Goal: Task Accomplishment & Management: Use online tool/utility

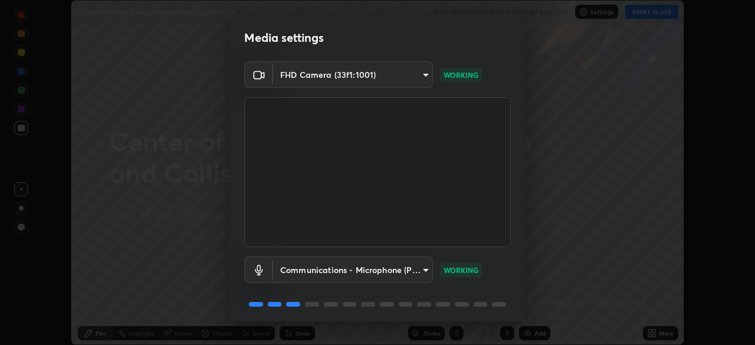
scroll to position [42, 0]
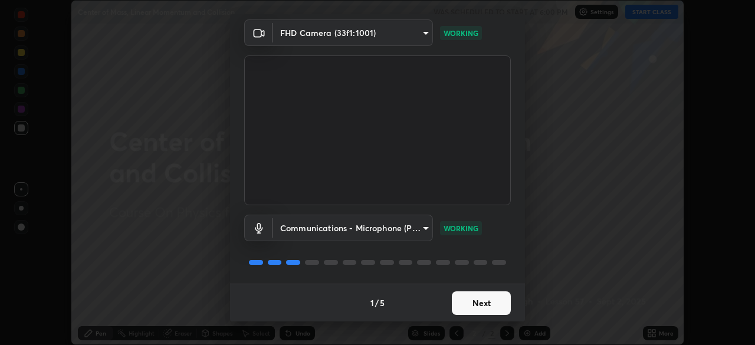
click at [486, 302] on button "Next" at bounding box center [481, 303] width 59 height 24
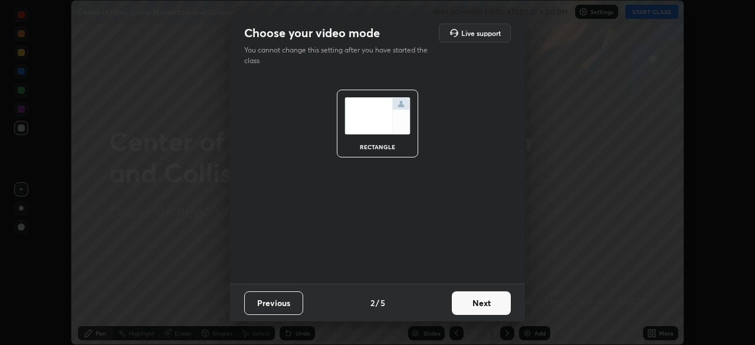
scroll to position [0, 0]
click at [487, 304] on button "Next" at bounding box center [481, 303] width 59 height 24
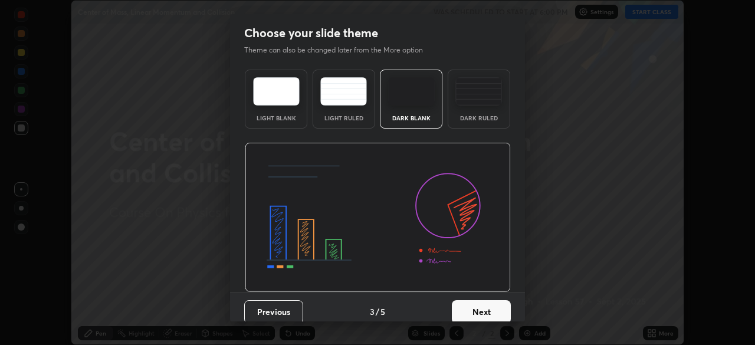
click at [487, 307] on button "Next" at bounding box center [481, 312] width 59 height 24
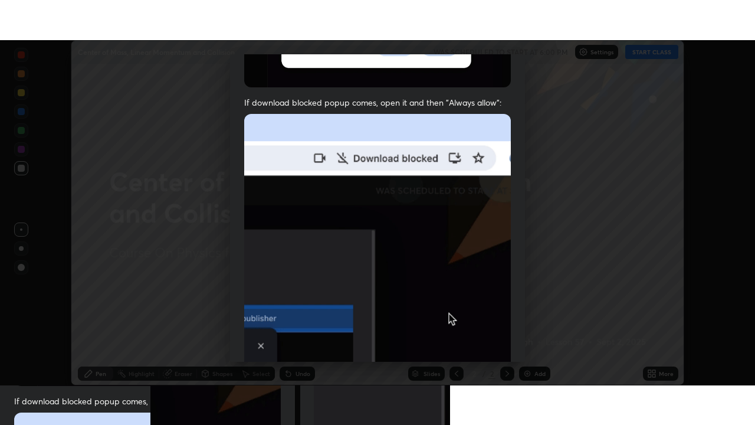
scroll to position [283, 0]
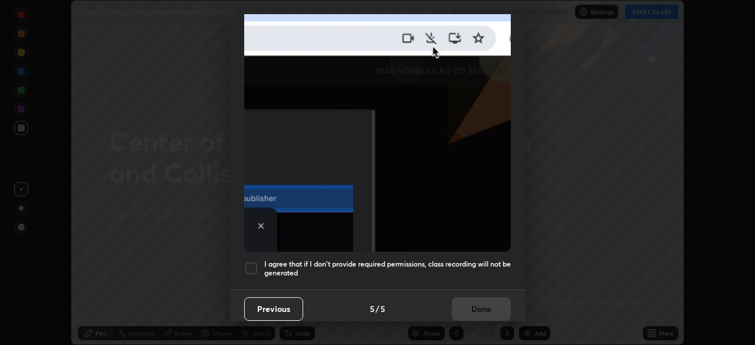
click at [483, 269] on h5 "I agree that if I don't provide required permissions, class recording will not …" at bounding box center [387, 269] width 247 height 18
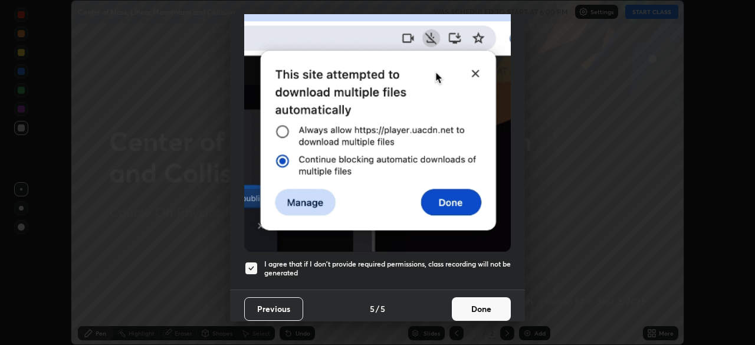
click at [490, 300] on button "Done" at bounding box center [481, 309] width 59 height 24
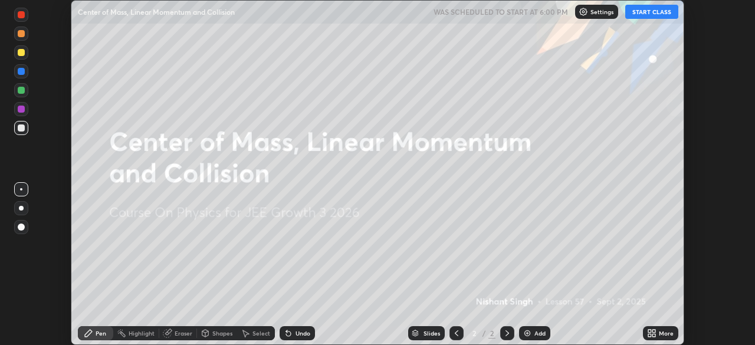
click at [642, 12] on button "START CLASS" at bounding box center [651, 12] width 53 height 14
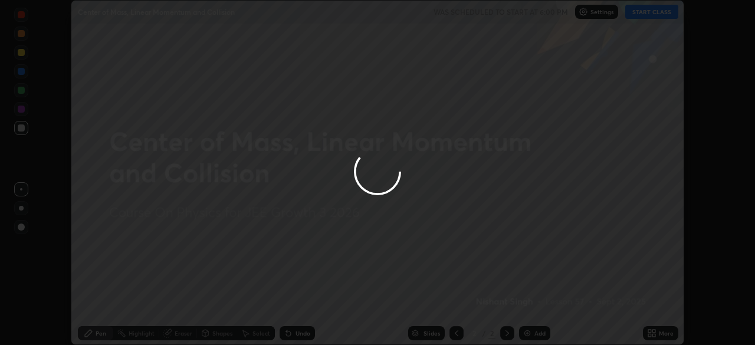
click at [652, 333] on div at bounding box center [377, 172] width 755 height 345
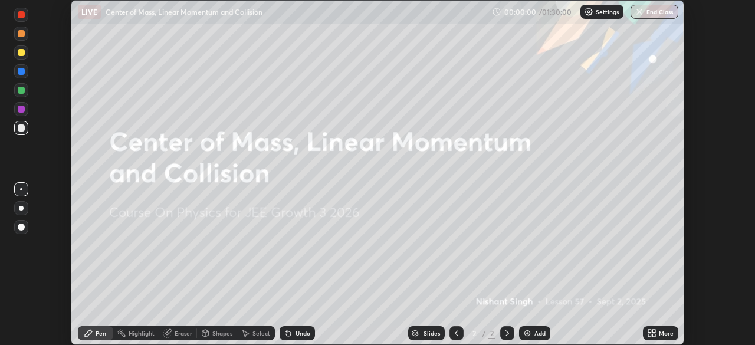
click at [653, 330] on icon at bounding box center [654, 331] width 3 height 3
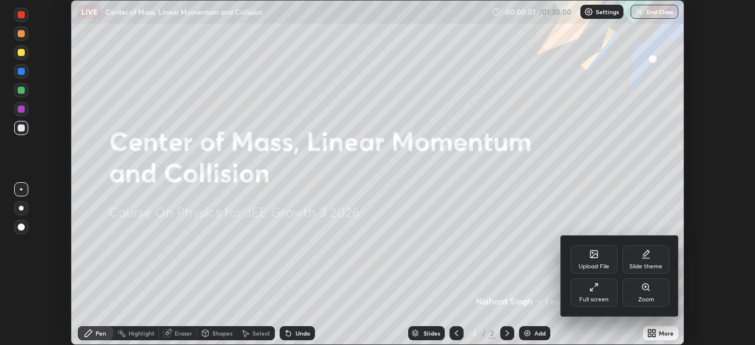
click at [590, 294] on div "Full screen" at bounding box center [593, 292] width 47 height 28
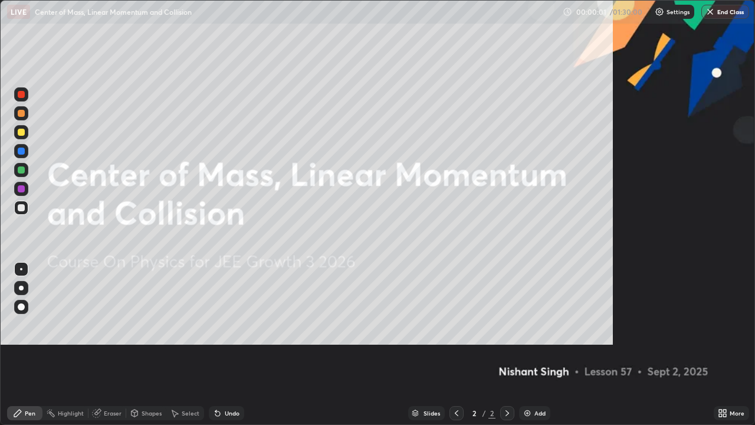
scroll to position [425, 755]
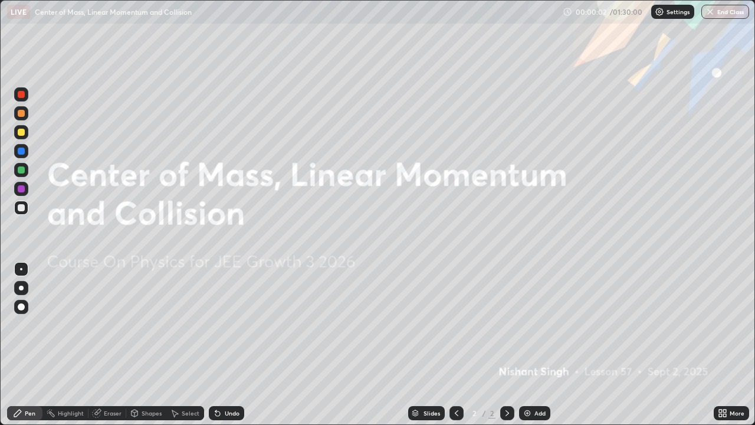
click at [537, 345] on div "Add" at bounding box center [540, 413] width 11 height 6
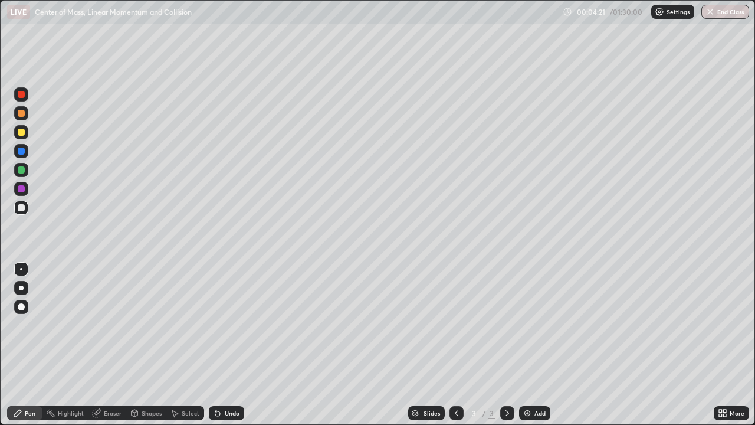
click at [507, 345] on icon at bounding box center [507, 412] width 9 height 9
click at [535, 345] on div "Add" at bounding box center [540, 413] width 11 height 6
click at [25, 208] on div at bounding box center [21, 208] width 14 height 14
click at [504, 345] on div at bounding box center [507, 413] width 14 height 14
click at [535, 345] on div "Add" at bounding box center [534, 413] width 31 height 14
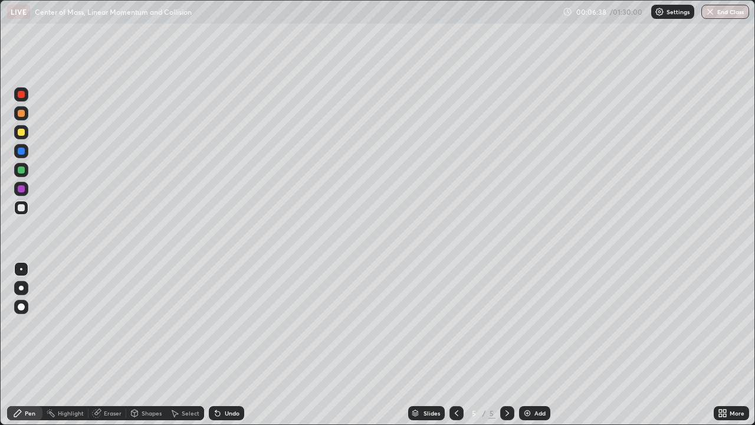
click at [21, 133] on div at bounding box center [21, 132] width 7 height 7
click at [21, 170] on div at bounding box center [21, 169] width 7 height 7
click at [21, 151] on div at bounding box center [21, 150] width 7 height 7
click at [19, 94] on div at bounding box center [21, 94] width 7 height 7
click at [26, 208] on div at bounding box center [21, 208] width 14 height 14
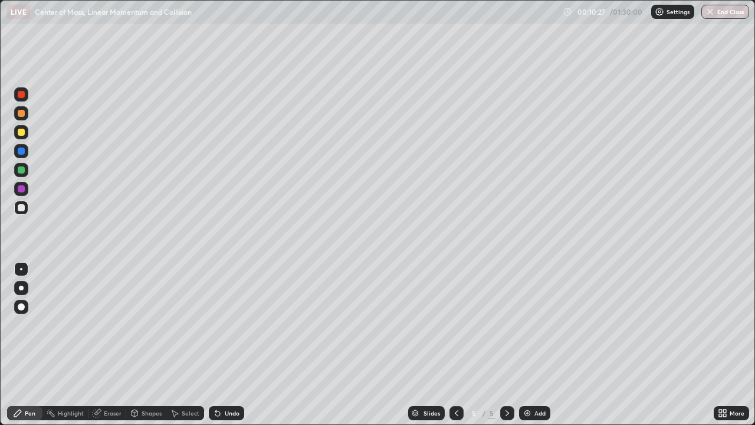
click at [221, 345] on div "Undo" at bounding box center [226, 413] width 35 height 14
click at [216, 345] on icon at bounding box center [217, 413] width 5 height 5
click at [506, 345] on icon at bounding box center [507, 412] width 9 height 9
click at [529, 345] on img at bounding box center [527, 412] width 9 height 9
click at [23, 206] on div at bounding box center [21, 207] width 7 height 7
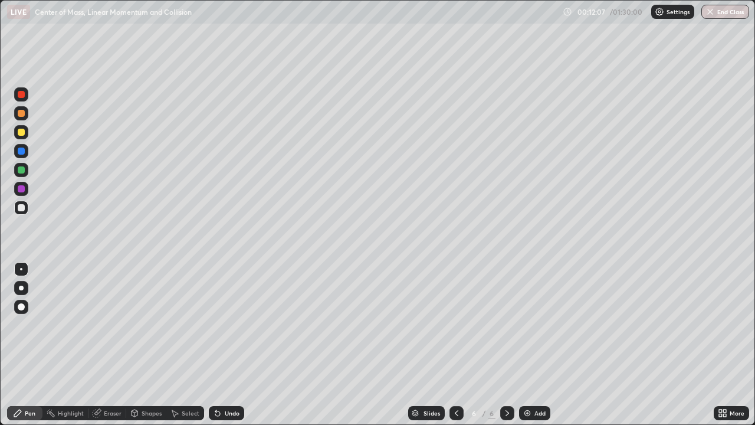
click at [21, 133] on div at bounding box center [21, 132] width 7 height 7
click at [22, 154] on div at bounding box center [21, 150] width 7 height 7
click at [24, 209] on div at bounding box center [21, 207] width 7 height 7
click at [19, 170] on div at bounding box center [21, 169] width 7 height 7
click at [22, 94] on div at bounding box center [21, 94] width 7 height 7
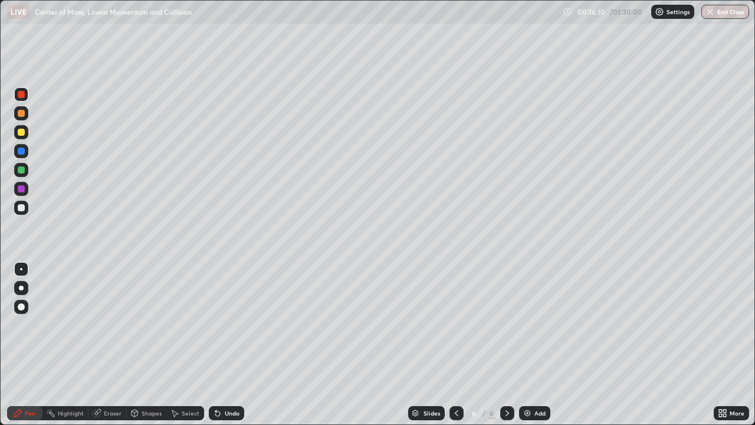
click at [19, 208] on div at bounding box center [21, 207] width 7 height 7
click at [506, 345] on icon at bounding box center [507, 412] width 9 height 9
click at [535, 345] on div "Add" at bounding box center [540, 413] width 11 height 6
click at [235, 345] on div "Undo" at bounding box center [226, 413] width 35 height 14
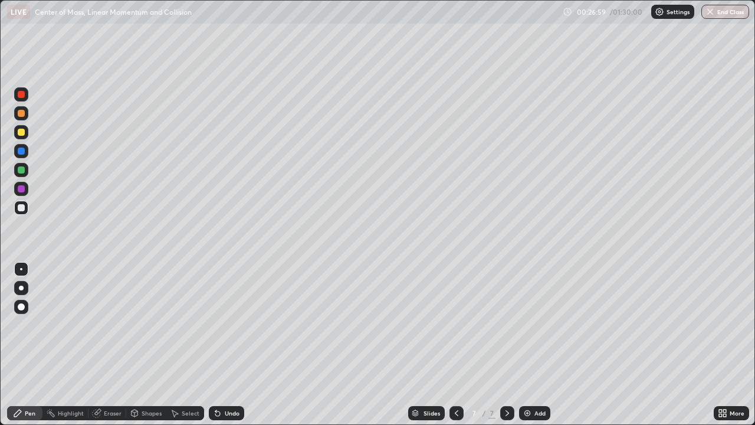
click at [22, 206] on div at bounding box center [21, 207] width 7 height 7
click at [506, 345] on icon at bounding box center [507, 412] width 9 height 9
click at [535, 345] on div "Add" at bounding box center [534, 413] width 31 height 14
click at [18, 134] on div at bounding box center [21, 132] width 7 height 7
click at [22, 171] on div at bounding box center [21, 169] width 7 height 7
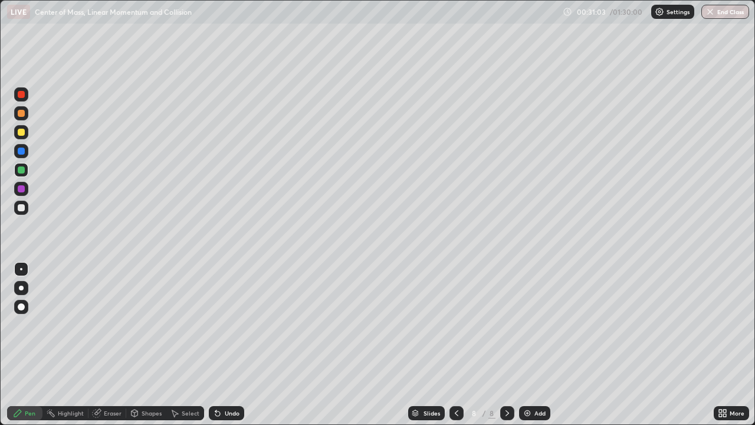
click at [22, 208] on div at bounding box center [21, 207] width 7 height 7
click at [454, 345] on icon at bounding box center [456, 412] width 9 height 9
click at [506, 345] on icon at bounding box center [507, 412] width 9 height 9
click at [532, 345] on div "Add" at bounding box center [534, 413] width 31 height 14
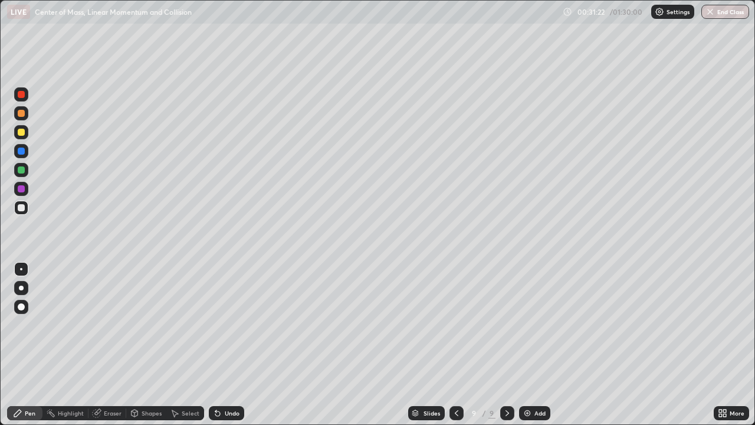
click at [22, 115] on div at bounding box center [21, 113] width 7 height 7
click at [21, 208] on div at bounding box center [21, 207] width 7 height 7
click at [506, 345] on icon at bounding box center [508, 413] width 4 height 6
click at [535, 345] on div "Add" at bounding box center [540, 413] width 11 height 6
click at [21, 133] on div at bounding box center [21, 132] width 7 height 7
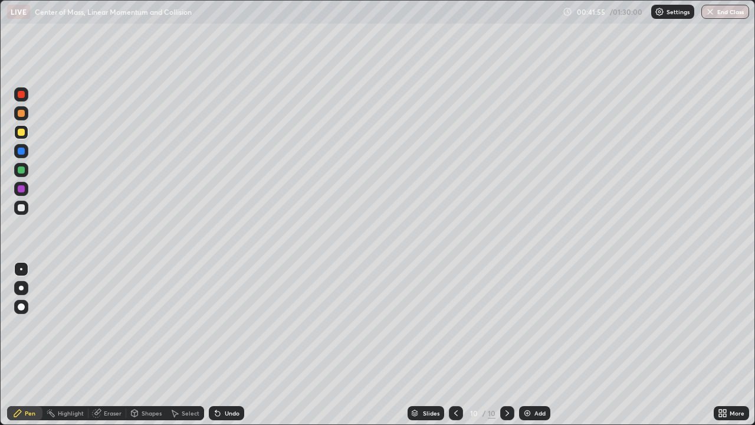
click at [18, 209] on div at bounding box center [21, 207] width 7 height 7
click at [226, 345] on div "Undo" at bounding box center [232, 413] width 15 height 6
click at [506, 345] on icon at bounding box center [507, 412] width 9 height 9
click at [532, 345] on div "Add" at bounding box center [534, 413] width 31 height 14
click at [225, 345] on div "Undo" at bounding box center [232, 413] width 15 height 6
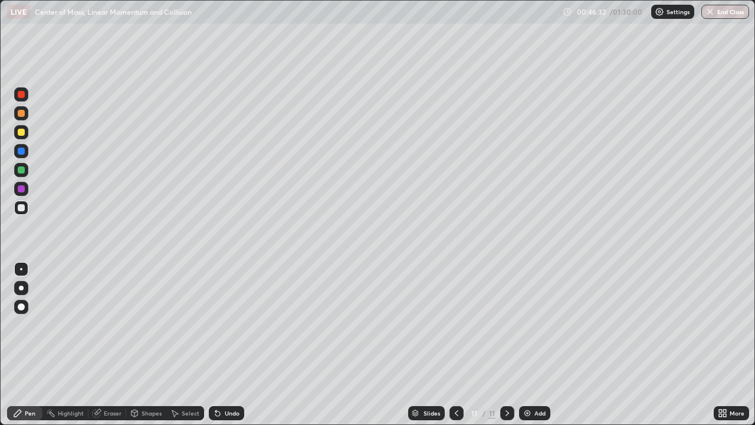
click at [221, 345] on div "Undo" at bounding box center [226, 413] width 35 height 14
click at [216, 345] on icon at bounding box center [217, 413] width 5 height 5
click at [221, 345] on div "Undo" at bounding box center [226, 413] width 35 height 14
click at [225, 345] on div "Undo" at bounding box center [232, 413] width 15 height 6
click at [217, 345] on icon at bounding box center [217, 413] width 5 height 5
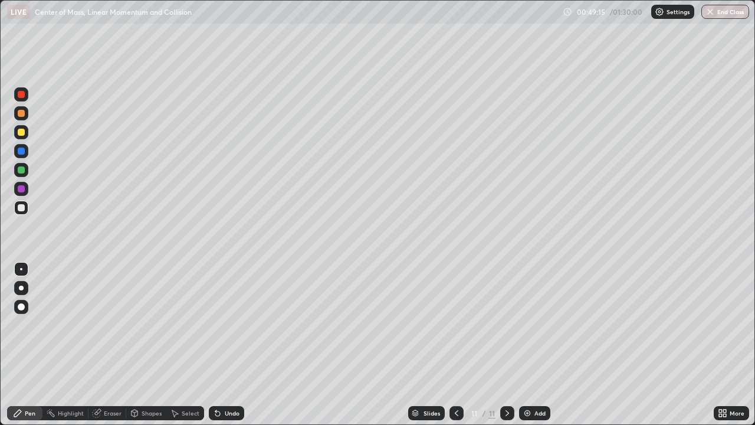
click at [216, 345] on icon at bounding box center [217, 413] width 5 height 5
click at [215, 345] on icon at bounding box center [217, 413] width 5 height 5
click at [227, 345] on div "Undo" at bounding box center [232, 413] width 15 height 6
click at [229, 345] on div "Undo" at bounding box center [232, 413] width 15 height 6
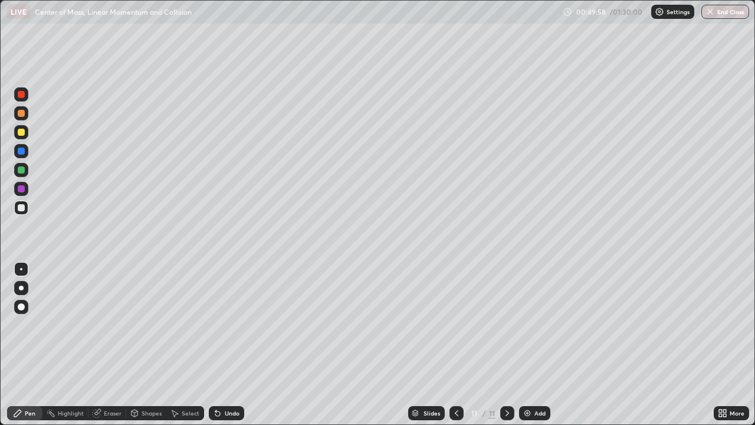
click at [229, 345] on div "Undo" at bounding box center [232, 413] width 15 height 6
click at [21, 152] on div at bounding box center [21, 150] width 7 height 7
click at [505, 345] on icon at bounding box center [507, 412] width 9 height 9
click at [527, 345] on img at bounding box center [527, 412] width 9 height 9
click at [225, 345] on div "Undo" at bounding box center [232, 413] width 15 height 6
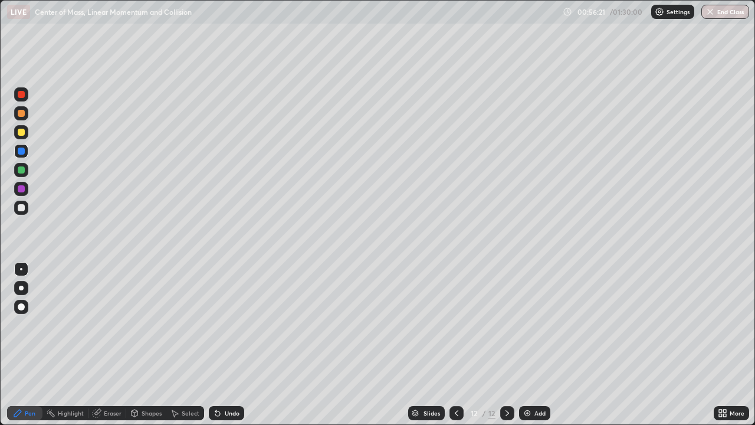
click at [225, 345] on div "Undo" at bounding box center [232, 413] width 15 height 6
click at [21, 209] on div at bounding box center [21, 207] width 7 height 7
click at [234, 345] on div "Undo" at bounding box center [232, 413] width 15 height 6
click at [223, 345] on div "Undo" at bounding box center [226, 413] width 35 height 14
click at [20, 150] on div at bounding box center [21, 150] width 7 height 7
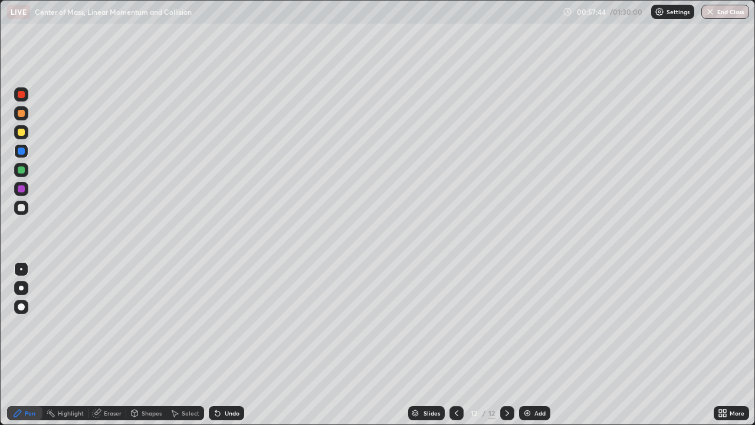
click at [21, 209] on div at bounding box center [21, 207] width 7 height 7
click at [22, 170] on div at bounding box center [21, 169] width 7 height 7
click at [22, 208] on div at bounding box center [21, 207] width 7 height 7
click at [21, 208] on div at bounding box center [21, 207] width 7 height 7
click at [22, 135] on div at bounding box center [21, 132] width 7 height 7
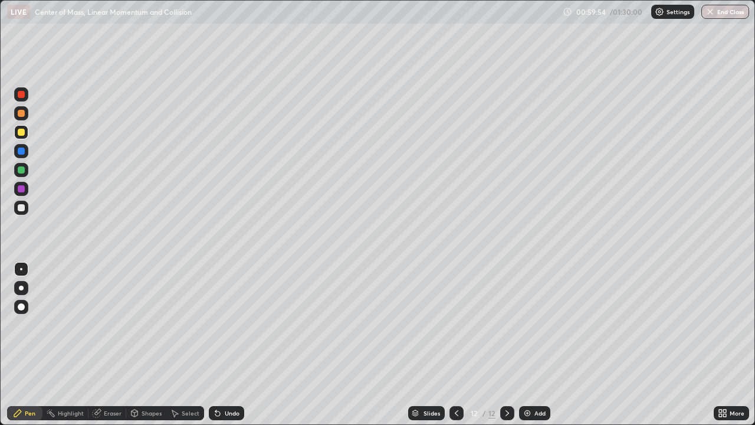
click at [19, 208] on div at bounding box center [21, 207] width 7 height 7
click at [227, 345] on div "Undo" at bounding box center [232, 413] width 15 height 6
click at [20, 150] on div at bounding box center [21, 150] width 7 height 7
click at [20, 172] on div at bounding box center [21, 169] width 7 height 7
click at [19, 133] on div at bounding box center [21, 132] width 7 height 7
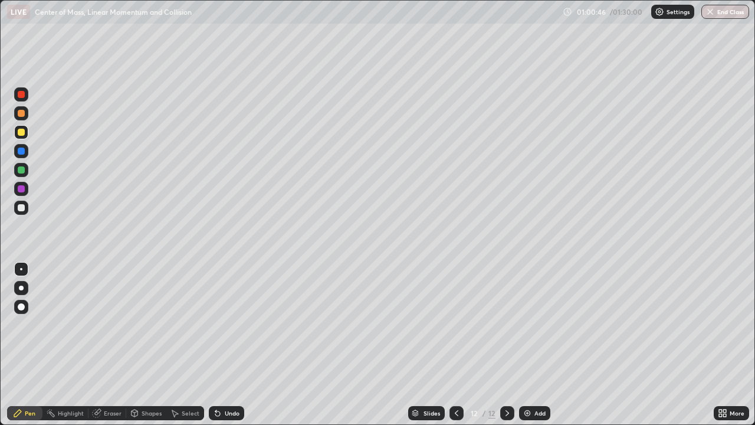
click at [22, 205] on div at bounding box center [21, 207] width 7 height 7
click at [21, 208] on div at bounding box center [21, 207] width 7 height 7
click at [506, 345] on icon at bounding box center [507, 412] width 9 height 9
click at [533, 345] on div "Add" at bounding box center [534, 413] width 31 height 14
click at [23, 135] on div at bounding box center [21, 132] width 7 height 7
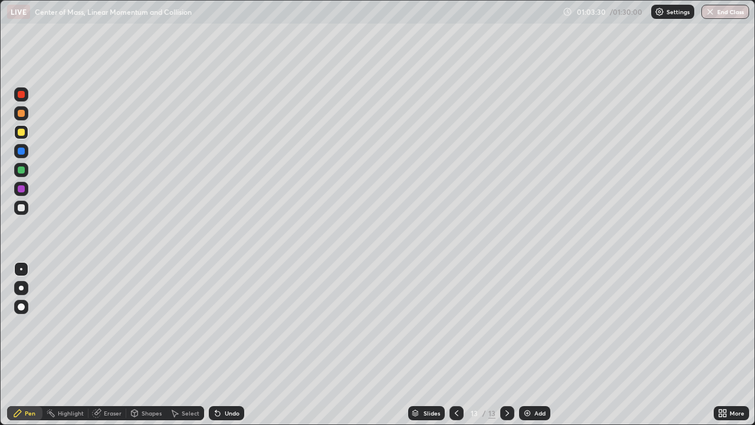
click at [22, 171] on div at bounding box center [21, 169] width 7 height 7
click at [19, 206] on div at bounding box center [21, 207] width 7 height 7
click at [20, 210] on div at bounding box center [21, 207] width 7 height 7
click at [21, 114] on div at bounding box center [21, 113] width 7 height 7
click at [22, 208] on div at bounding box center [21, 207] width 7 height 7
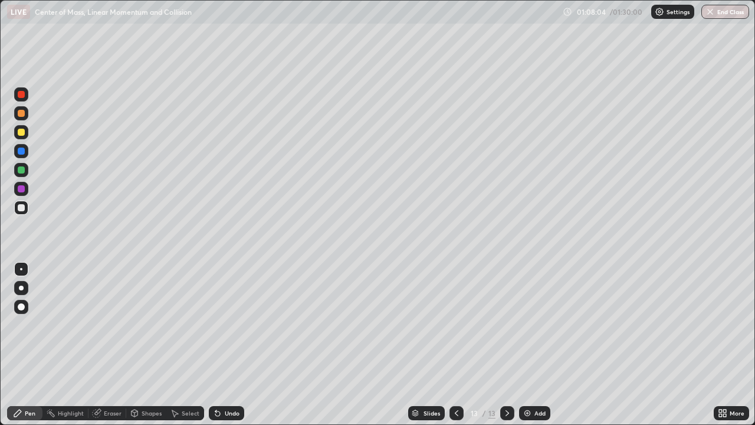
click at [228, 345] on div "Undo" at bounding box center [226, 413] width 35 height 14
click at [23, 127] on div at bounding box center [21, 132] width 14 height 14
click at [22, 167] on div at bounding box center [21, 169] width 7 height 7
click at [20, 152] on div at bounding box center [21, 150] width 7 height 7
click at [24, 206] on div at bounding box center [21, 207] width 7 height 7
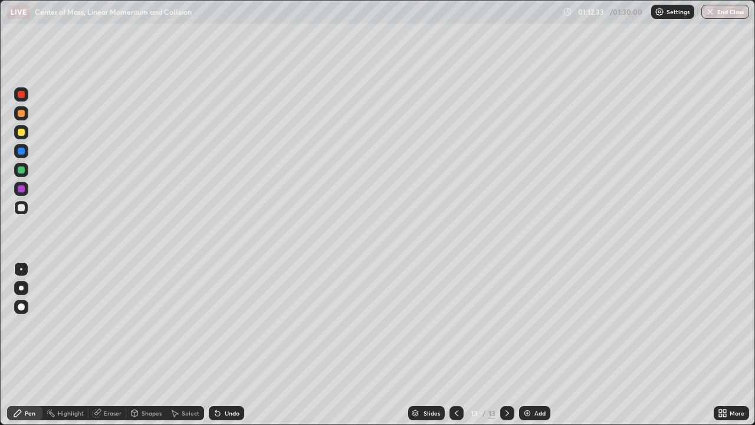
click at [224, 345] on div "Undo" at bounding box center [226, 413] width 35 height 14
click at [222, 345] on div "Undo" at bounding box center [226, 413] width 35 height 14
click at [216, 345] on icon at bounding box center [217, 413] width 5 height 5
click at [214, 345] on div "Undo" at bounding box center [226, 413] width 35 height 14
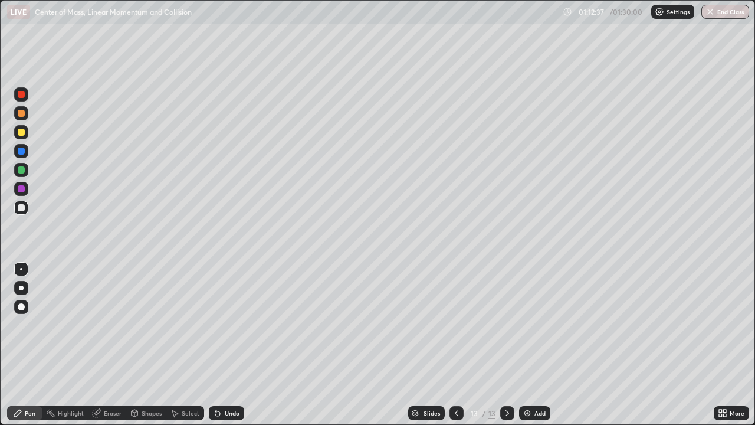
click at [225, 345] on div "Undo" at bounding box center [232, 413] width 15 height 6
click at [229, 345] on div "Undo" at bounding box center [232, 413] width 15 height 6
click at [228, 345] on div "Undo" at bounding box center [232, 413] width 15 height 6
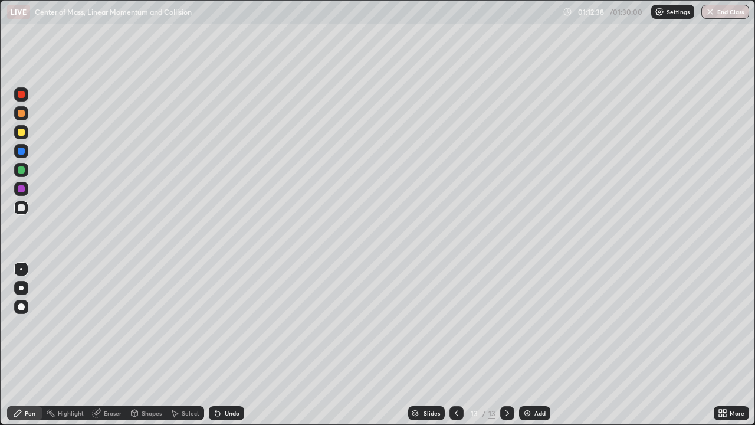
click at [225, 345] on div "Undo" at bounding box center [232, 413] width 15 height 6
click at [537, 345] on div "Add" at bounding box center [540, 413] width 11 height 6
click at [454, 345] on icon at bounding box center [456, 412] width 9 height 9
click at [506, 345] on icon at bounding box center [507, 412] width 9 height 9
click at [222, 345] on div "Undo" at bounding box center [226, 413] width 35 height 14
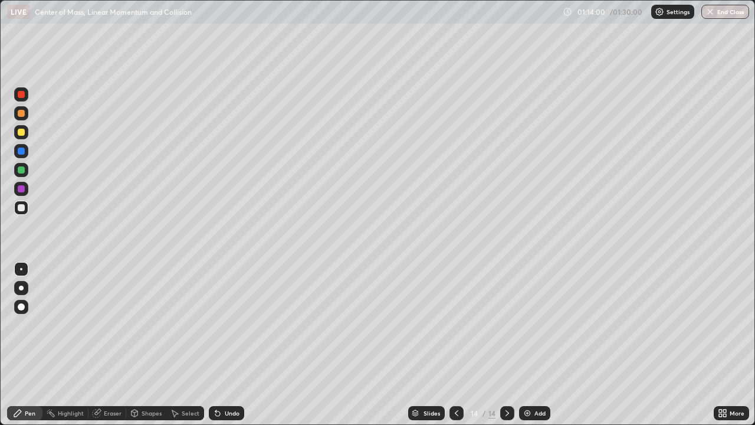
click at [504, 345] on icon at bounding box center [507, 412] width 9 height 9
click at [532, 345] on div "Add" at bounding box center [534, 413] width 31 height 14
click at [21, 152] on div at bounding box center [21, 150] width 7 height 7
click at [21, 133] on div at bounding box center [21, 132] width 7 height 7
click at [111, 345] on div "Eraser" at bounding box center [113, 413] width 18 height 6
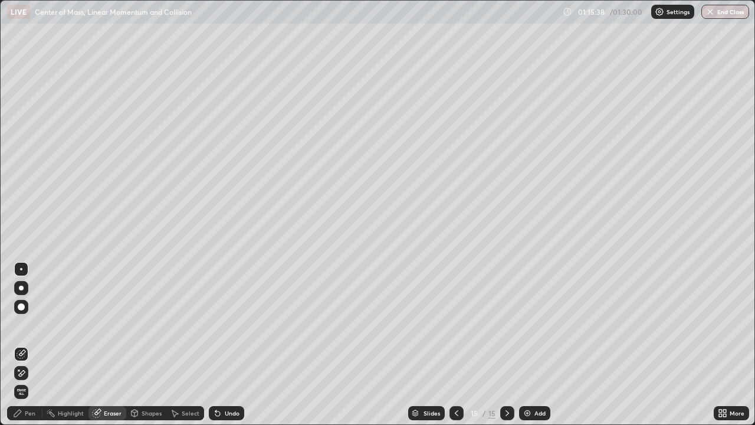
click at [25, 345] on div "Pen" at bounding box center [30, 413] width 11 height 6
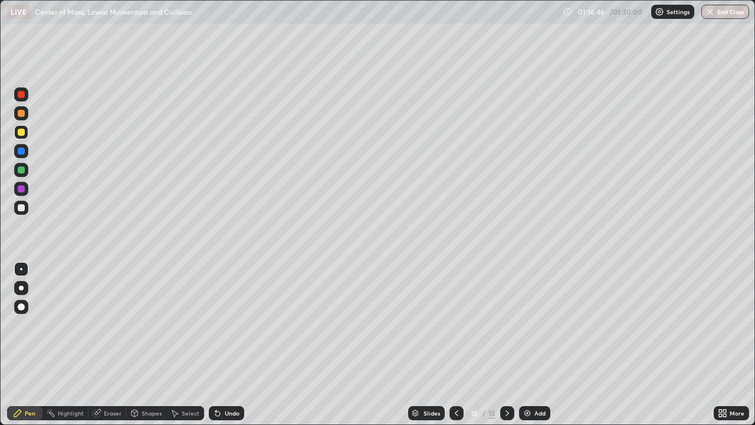
click at [22, 171] on div at bounding box center [21, 169] width 7 height 7
click at [20, 209] on div at bounding box center [21, 207] width 7 height 7
click at [225, 345] on div "Undo" at bounding box center [232, 413] width 15 height 6
click at [21, 211] on div at bounding box center [21, 207] width 7 height 7
click at [504, 345] on icon at bounding box center [507, 412] width 9 height 9
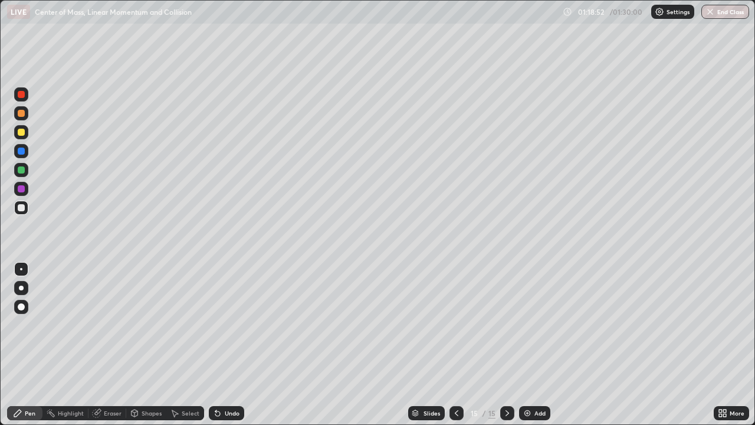
click at [535, 345] on div "Add" at bounding box center [540, 413] width 11 height 6
click at [23, 207] on div at bounding box center [21, 207] width 7 height 7
click at [149, 345] on div "Shapes" at bounding box center [152, 413] width 20 height 6
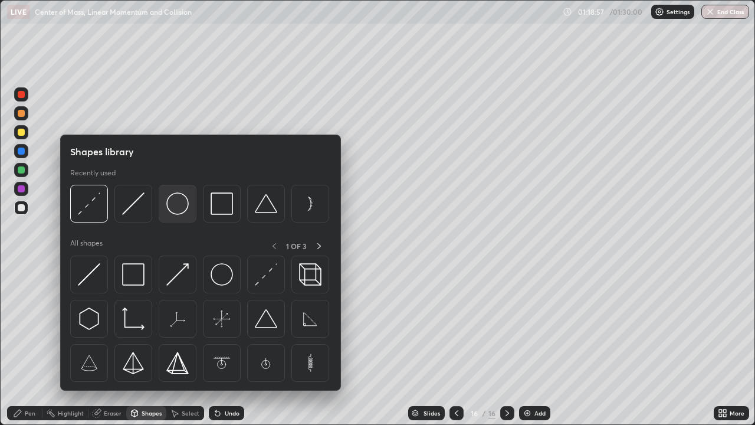
click at [177, 204] on img at bounding box center [177, 203] width 22 height 22
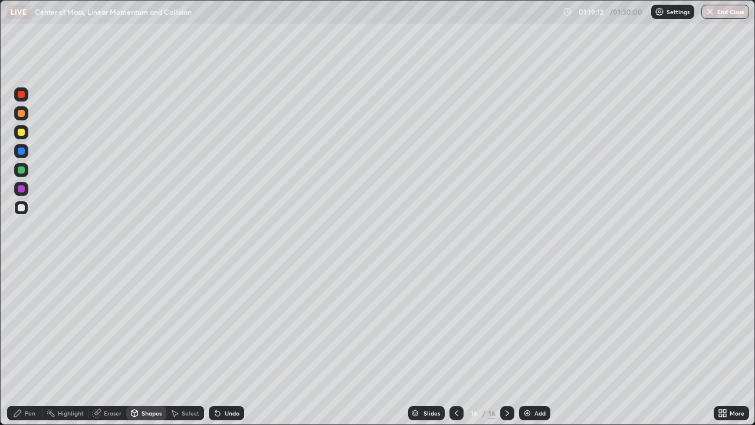
click at [222, 345] on div "Undo" at bounding box center [226, 413] width 35 height 14
click at [19, 132] on div at bounding box center [21, 132] width 7 height 7
click at [22, 211] on div at bounding box center [21, 207] width 7 height 7
click at [142, 345] on div "Shapes" at bounding box center [152, 413] width 20 height 6
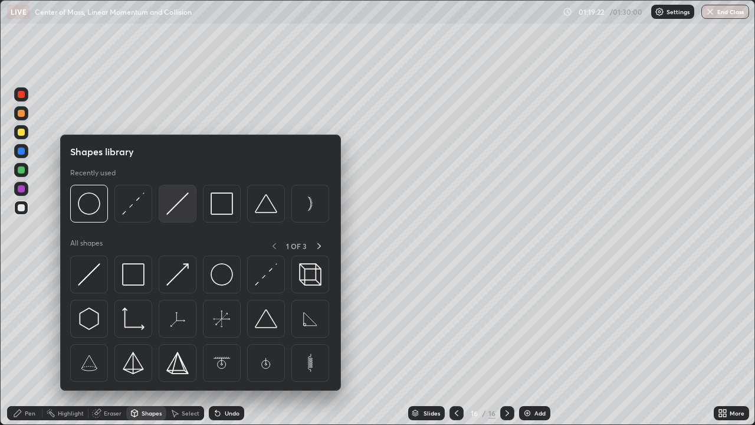
click at [175, 209] on img at bounding box center [177, 203] width 22 height 22
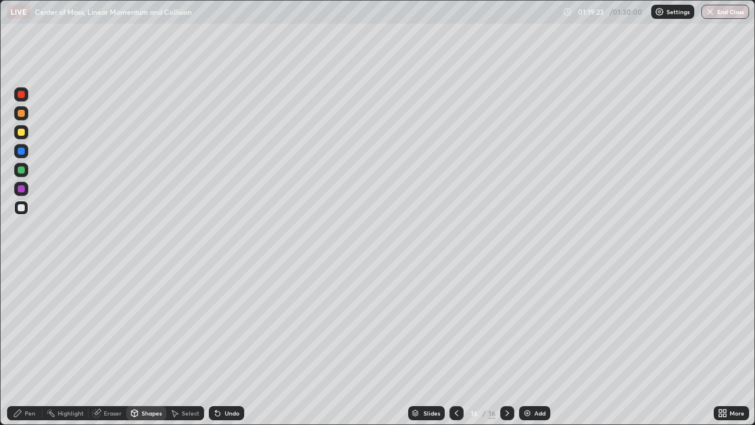
click at [22, 151] on div at bounding box center [21, 150] width 7 height 7
click at [234, 345] on div "Undo" at bounding box center [232, 413] width 15 height 6
click at [21, 209] on div at bounding box center [21, 207] width 7 height 7
click at [29, 345] on div "Pen" at bounding box center [30, 413] width 11 height 6
click at [506, 345] on icon at bounding box center [507, 412] width 9 height 9
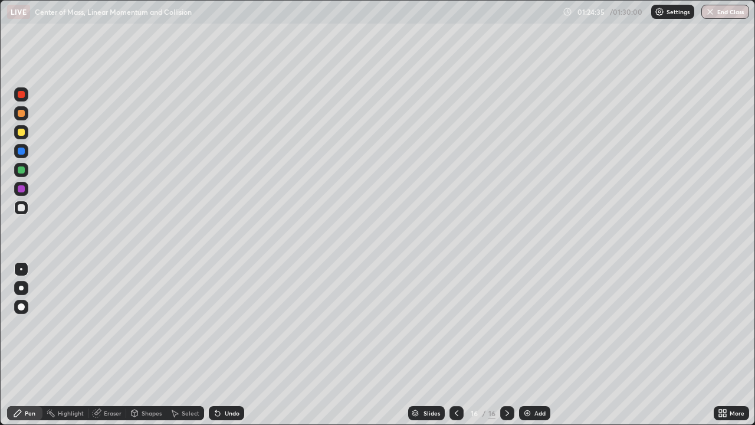
click at [533, 345] on div "Add" at bounding box center [534, 413] width 31 height 14
click at [185, 345] on div "Select" at bounding box center [191, 413] width 18 height 6
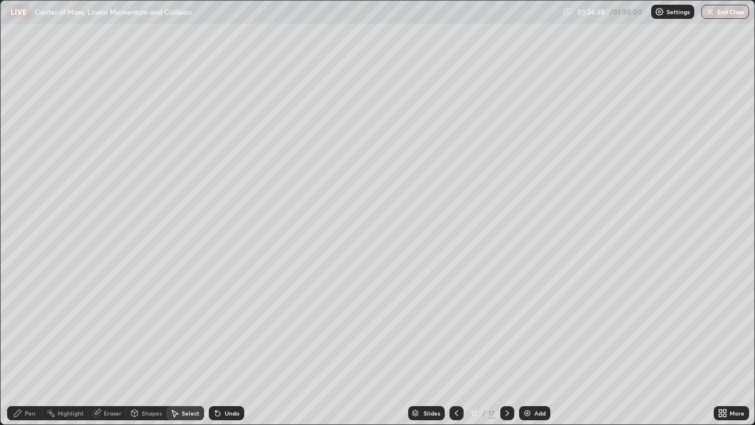
click at [143, 345] on div "Shapes" at bounding box center [152, 413] width 20 height 6
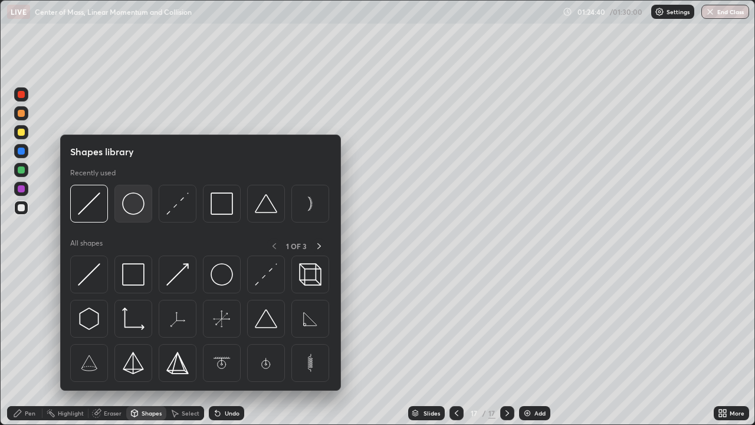
click at [131, 204] on img at bounding box center [133, 203] width 22 height 22
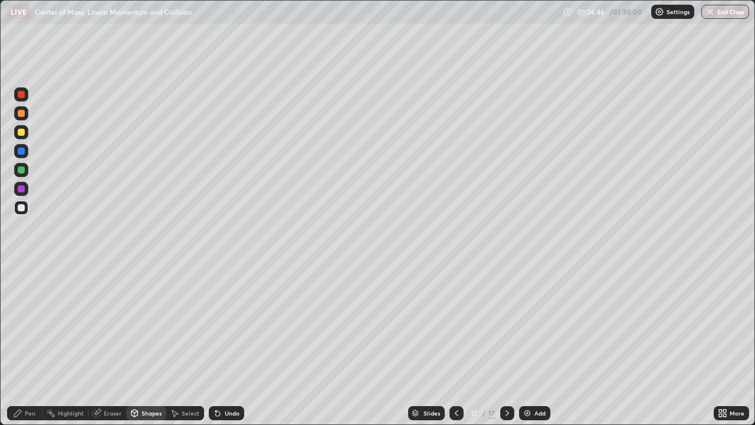
click at [144, 345] on div "Shapes" at bounding box center [152, 413] width 20 height 6
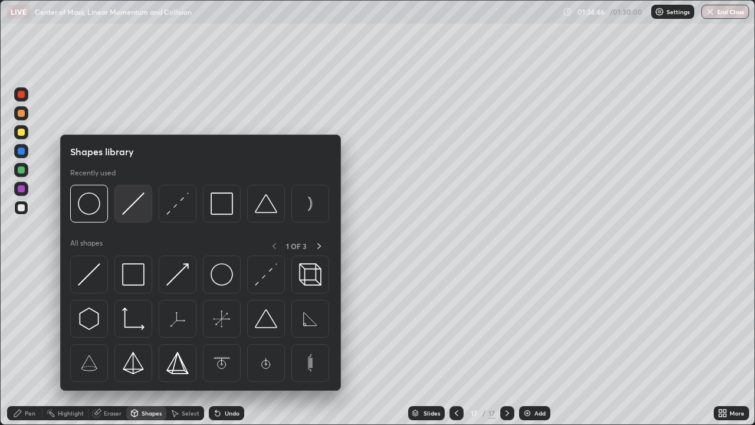
click at [130, 208] on img at bounding box center [133, 203] width 22 height 22
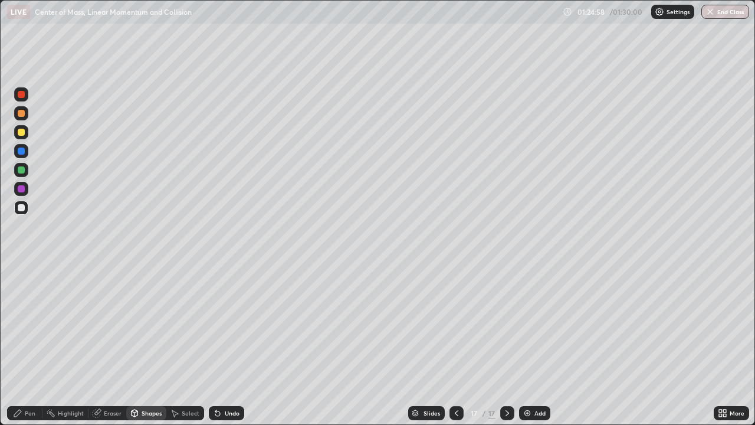
click at [27, 345] on div "Pen" at bounding box center [30, 413] width 11 height 6
click at [21, 151] on div at bounding box center [21, 150] width 7 height 7
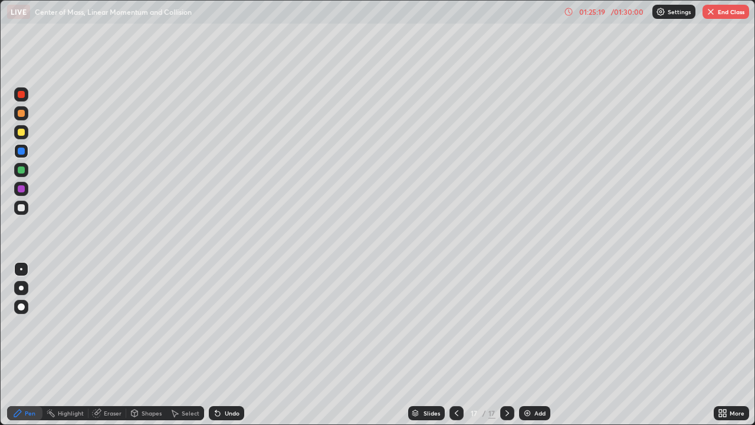
click at [20, 115] on div at bounding box center [21, 113] width 7 height 7
click at [151, 345] on div "Shapes" at bounding box center [152, 413] width 20 height 6
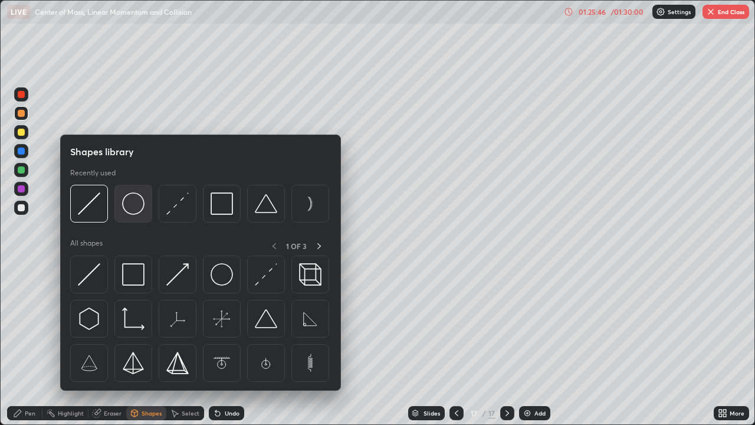
click at [132, 204] on img at bounding box center [133, 203] width 22 height 22
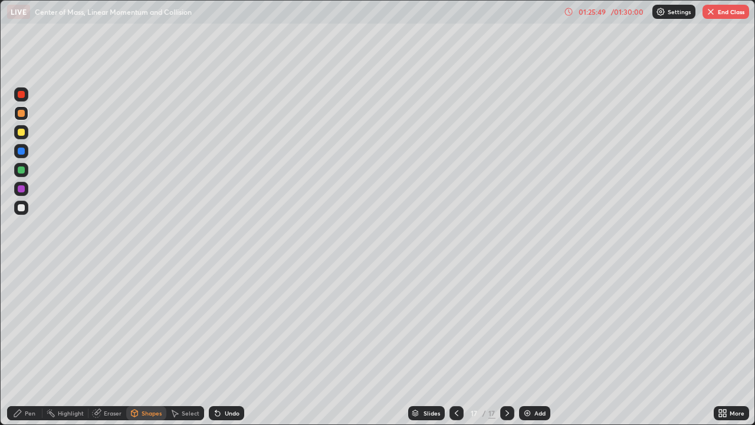
click at [232, 345] on div "Undo" at bounding box center [232, 413] width 15 height 6
click at [21, 206] on div at bounding box center [21, 207] width 7 height 7
click at [21, 172] on div at bounding box center [21, 169] width 7 height 7
click at [22, 116] on div at bounding box center [21, 113] width 7 height 7
click at [22, 152] on div at bounding box center [21, 150] width 7 height 7
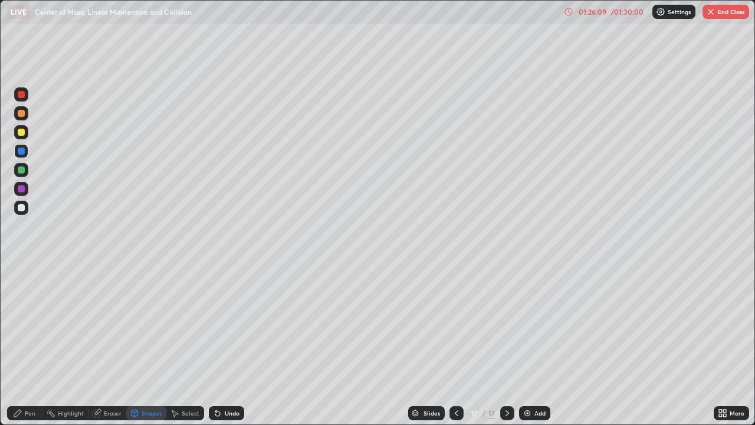
click at [222, 345] on div "Undo" at bounding box center [226, 413] width 35 height 14
click at [227, 345] on div "Undo" at bounding box center [226, 413] width 35 height 14
click at [28, 345] on div "Pen" at bounding box center [24, 413] width 35 height 14
click at [22, 113] on div at bounding box center [21, 113] width 7 height 7
click at [19, 205] on div at bounding box center [21, 207] width 7 height 7
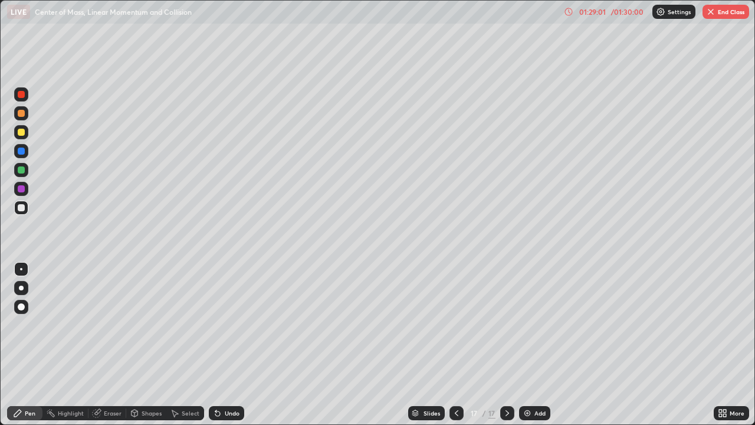
click at [717, 15] on button "End Class" at bounding box center [726, 12] width 47 height 14
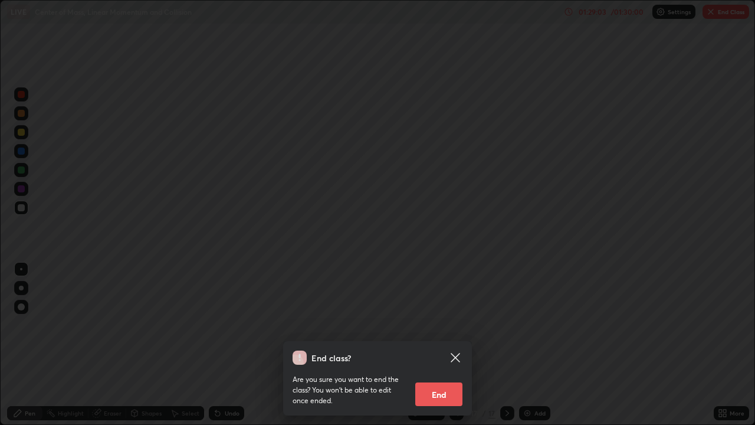
click at [440, 345] on button "End" at bounding box center [438, 394] width 47 height 24
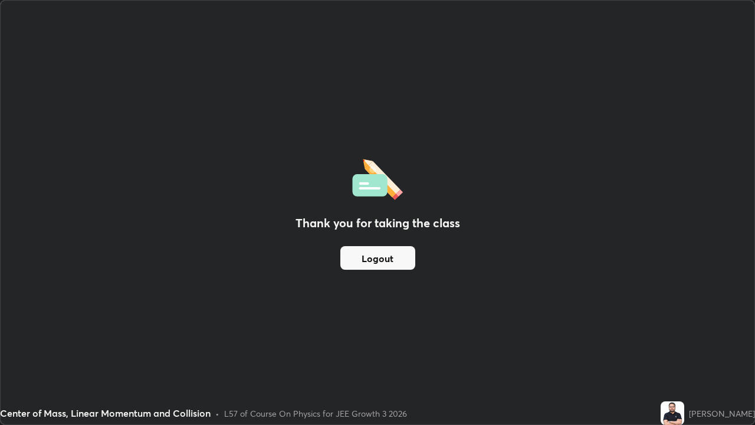
click at [395, 260] on button "Logout" at bounding box center [377, 258] width 75 height 24
